Goal: Navigation & Orientation: Go to known website

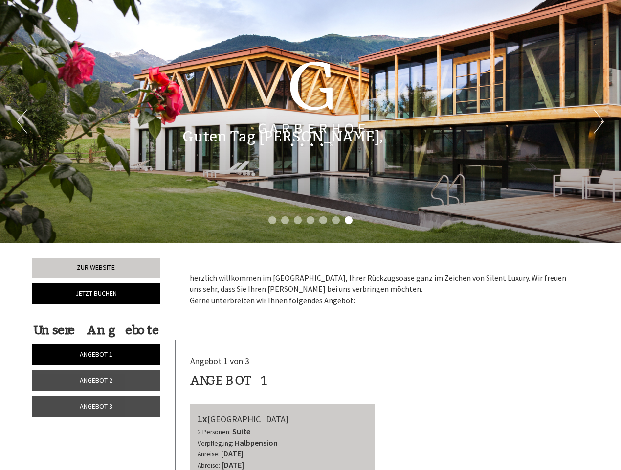
click at [311, 235] on div "Previous Next 1 2 3 4 5 6 7" at bounding box center [310, 121] width 621 height 243
click at [273, 220] on li "1" at bounding box center [273, 220] width 8 height 8
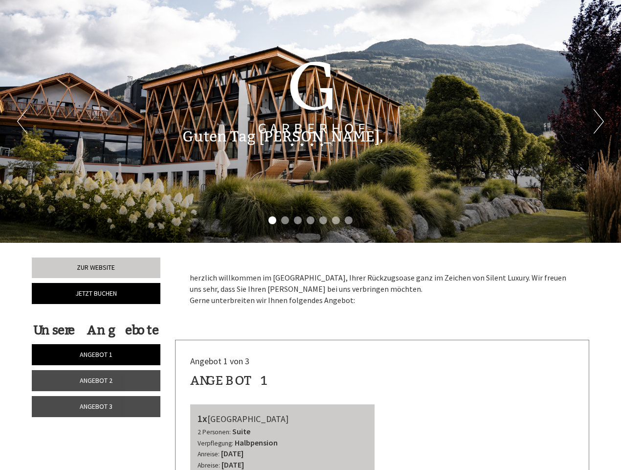
click at [285, 220] on li "2" at bounding box center [285, 220] width 8 height 8
click at [298, 220] on li "3" at bounding box center [298, 220] width 8 height 8
click at [311, 220] on li "4" at bounding box center [311, 220] width 8 height 8
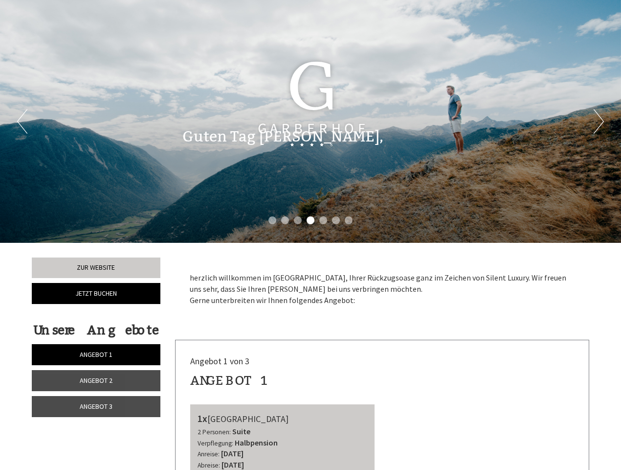
click at [323, 220] on li "5" at bounding box center [324, 220] width 8 height 8
click at [336, 220] on li "6" at bounding box center [336, 220] width 8 height 8
click at [349, 220] on li "7" at bounding box center [349, 220] width 8 height 8
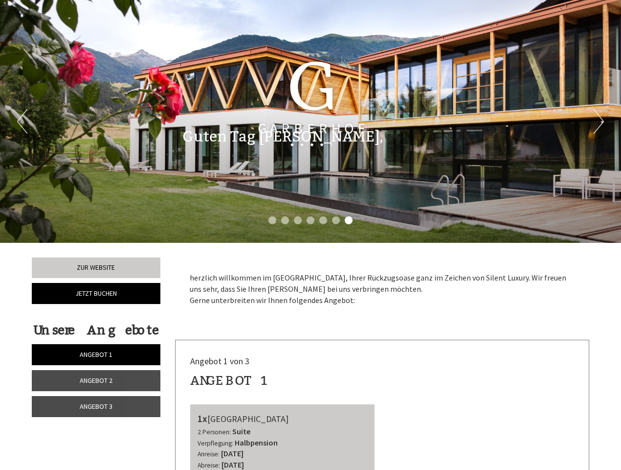
click at [96, 354] on span "Angebot 1" at bounding box center [96, 354] width 33 height 9
